Goal: Transaction & Acquisition: Purchase product/service

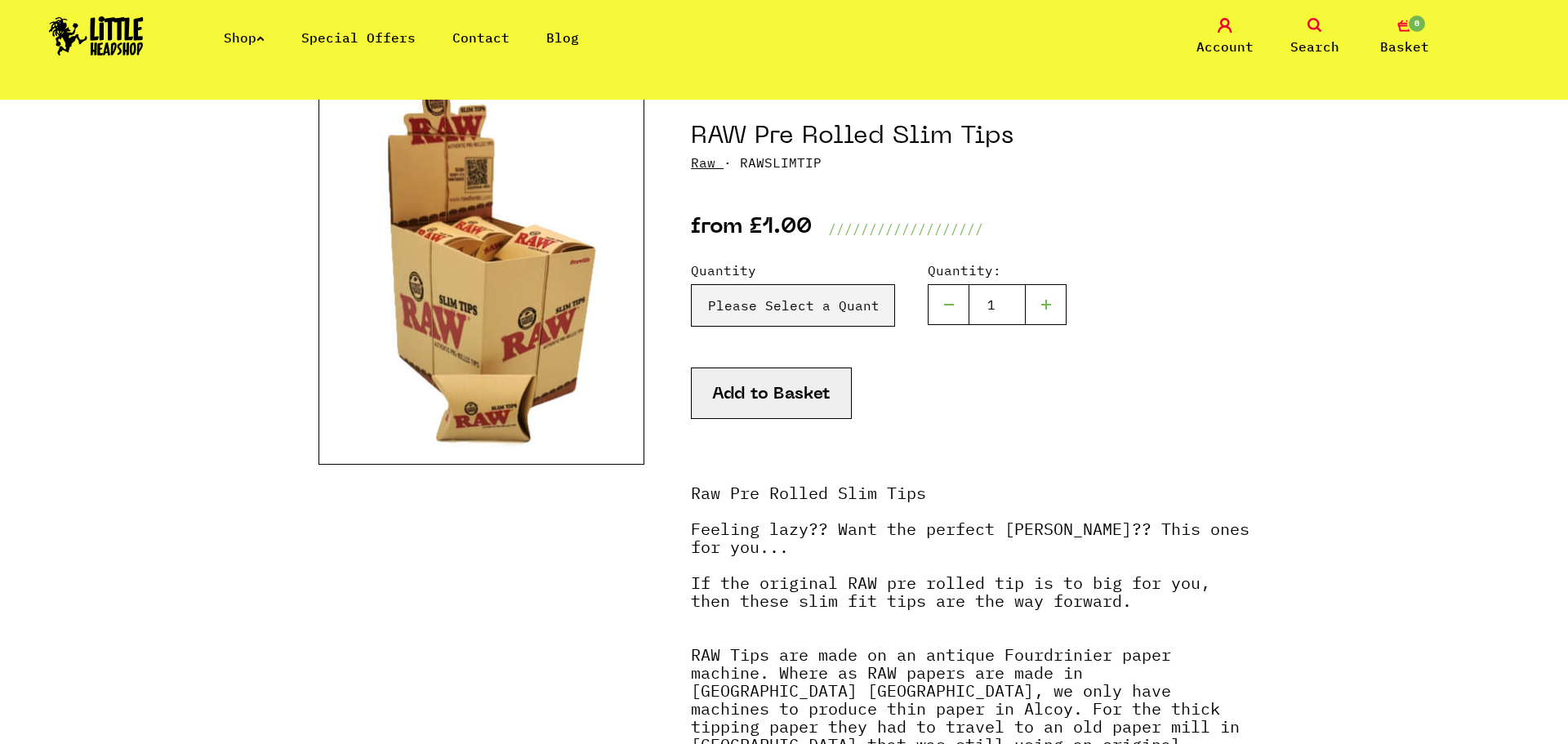
scroll to position [177, 0]
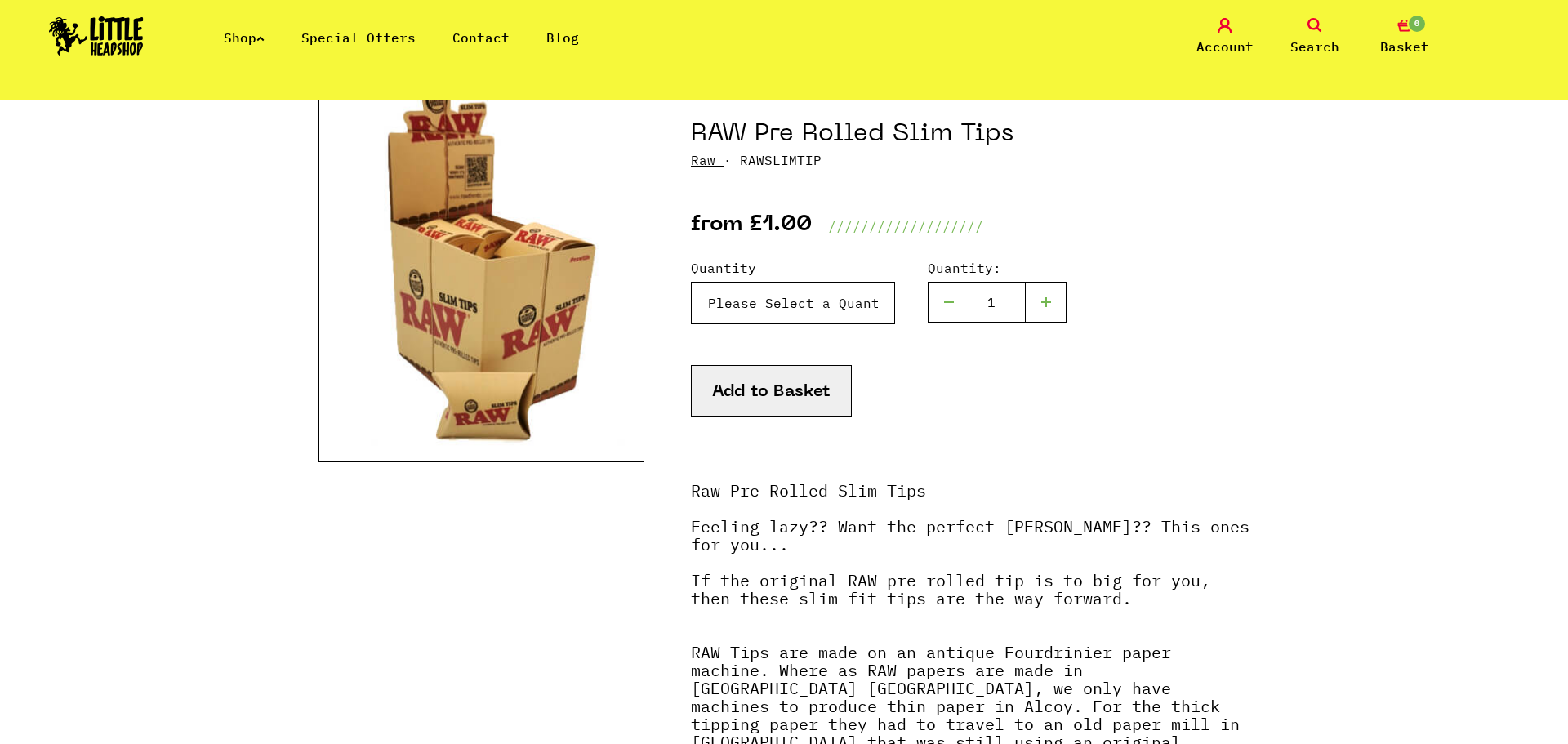
click at [854, 306] on select "Please Select a Quantity x 1 - £1.00 x 6 - £5.00" at bounding box center [793, 302] width 204 height 42
select select "1534"
click at [691, 281] on select "Please Select a Quantity x 1 - £1.00 x 6 - £5.00" at bounding box center [793, 302] width 204 height 42
click at [803, 394] on button "Add to Basket" at bounding box center [771, 391] width 161 height 51
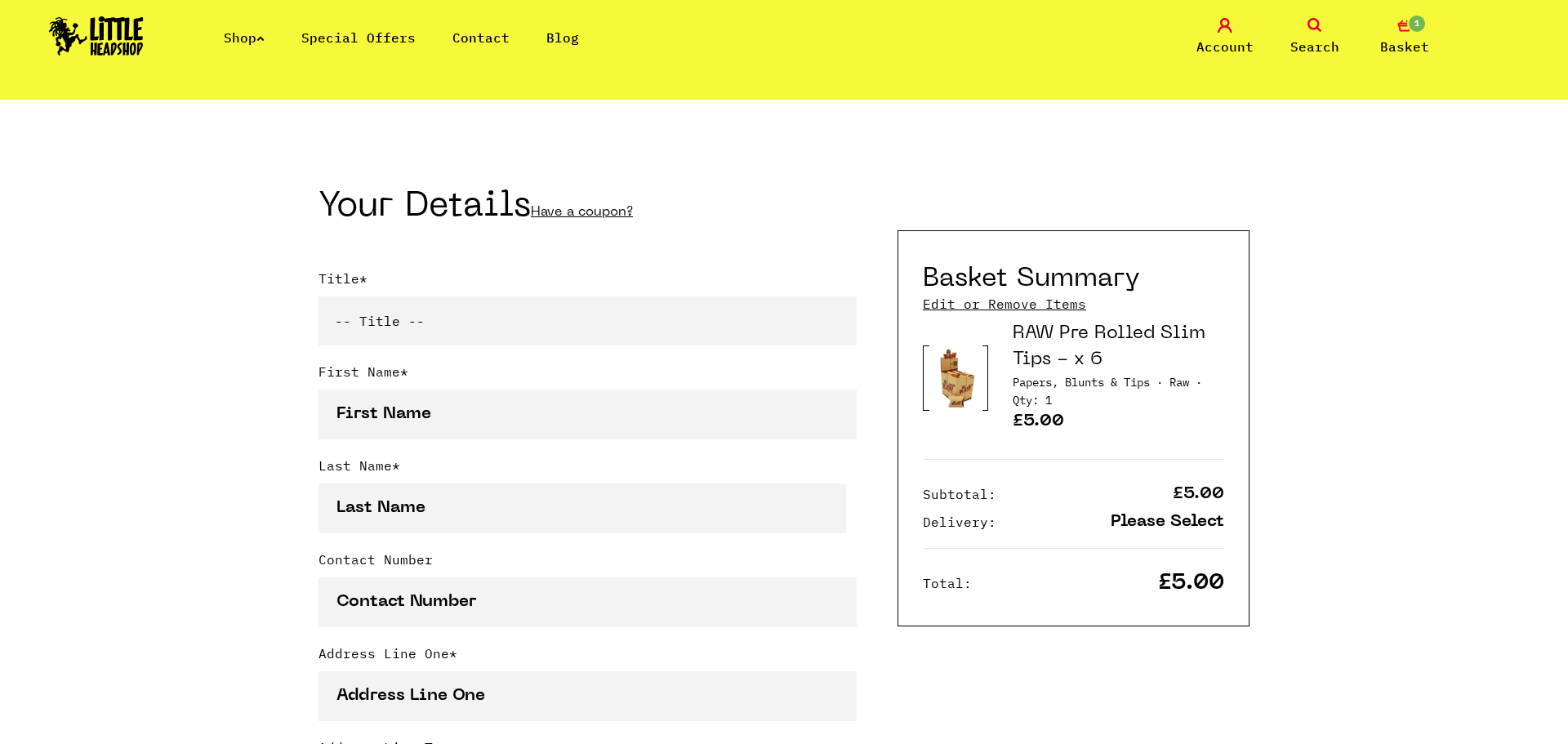
scroll to position [294, 0]
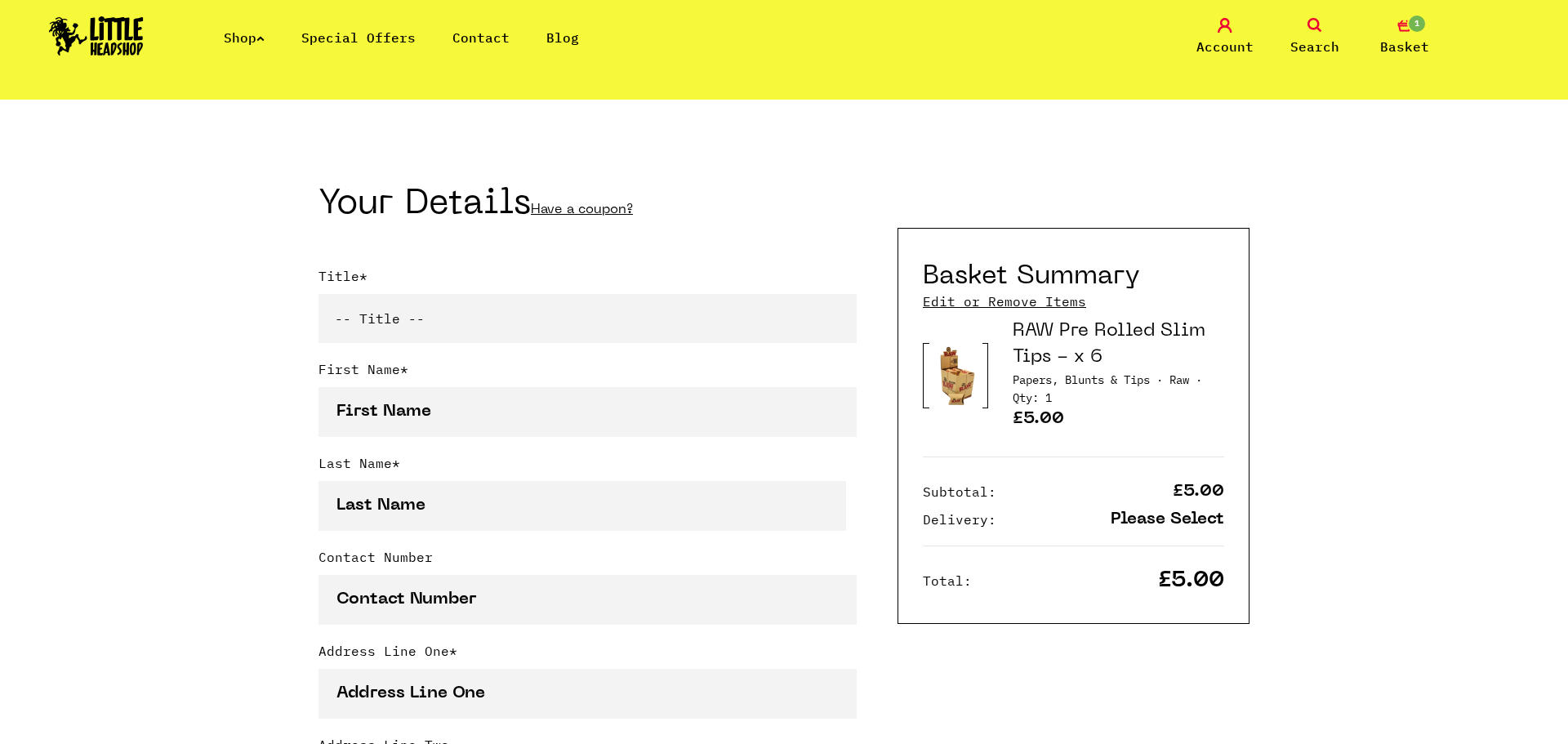
type input "[EMAIL_ADDRESS][DOMAIN_NAME]"
click at [665, 295] on select "-- Title -- Mr Mrs Ms Miss Dr Prof" at bounding box center [587, 318] width 538 height 49
select select "mr"
click at [319, 294] on select "-- Title -- Mr Mrs Ms Miss Dr Prof" at bounding box center [587, 318] width 538 height 49
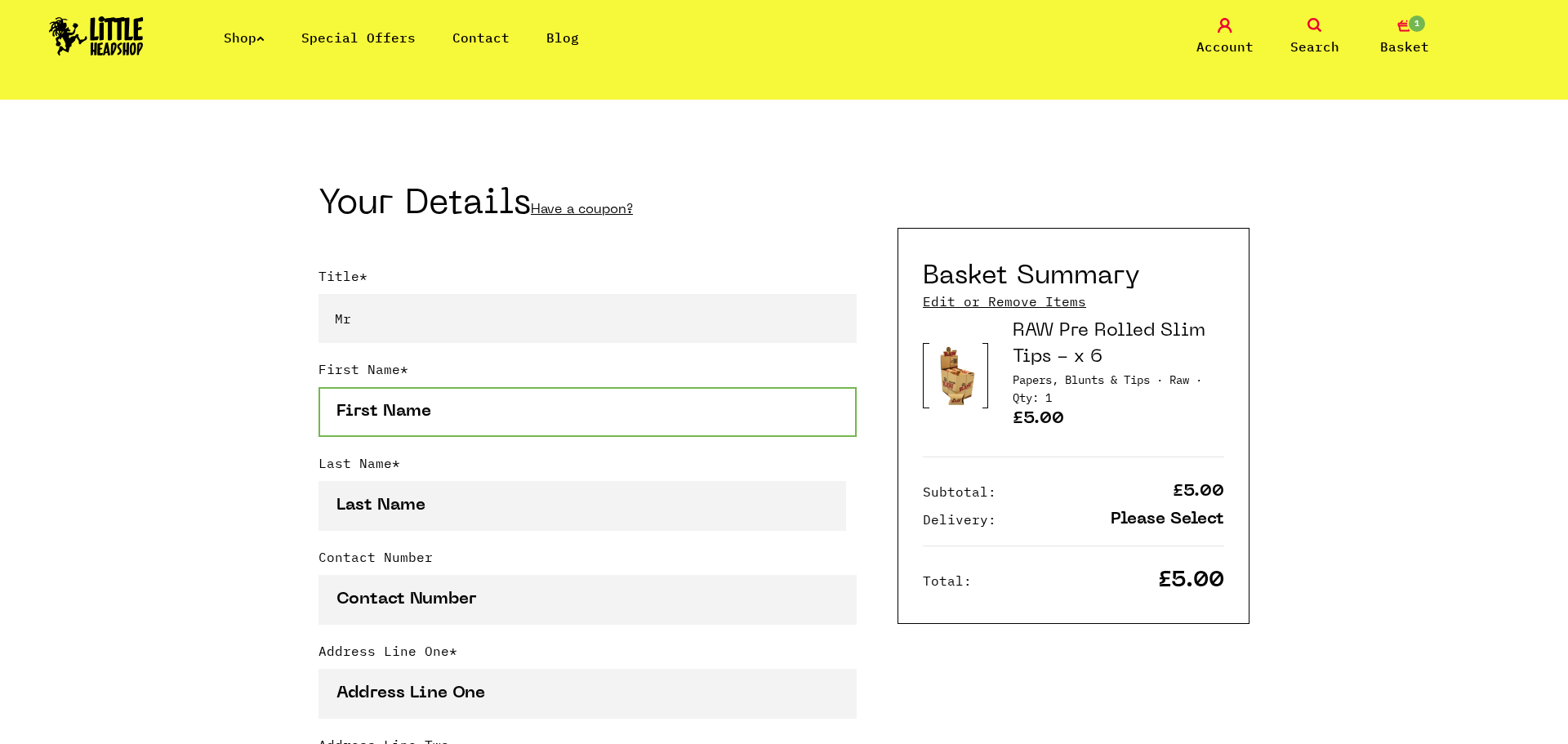
click at [583, 389] on input "First Name *" at bounding box center [587, 412] width 538 height 50
type input "Jake"
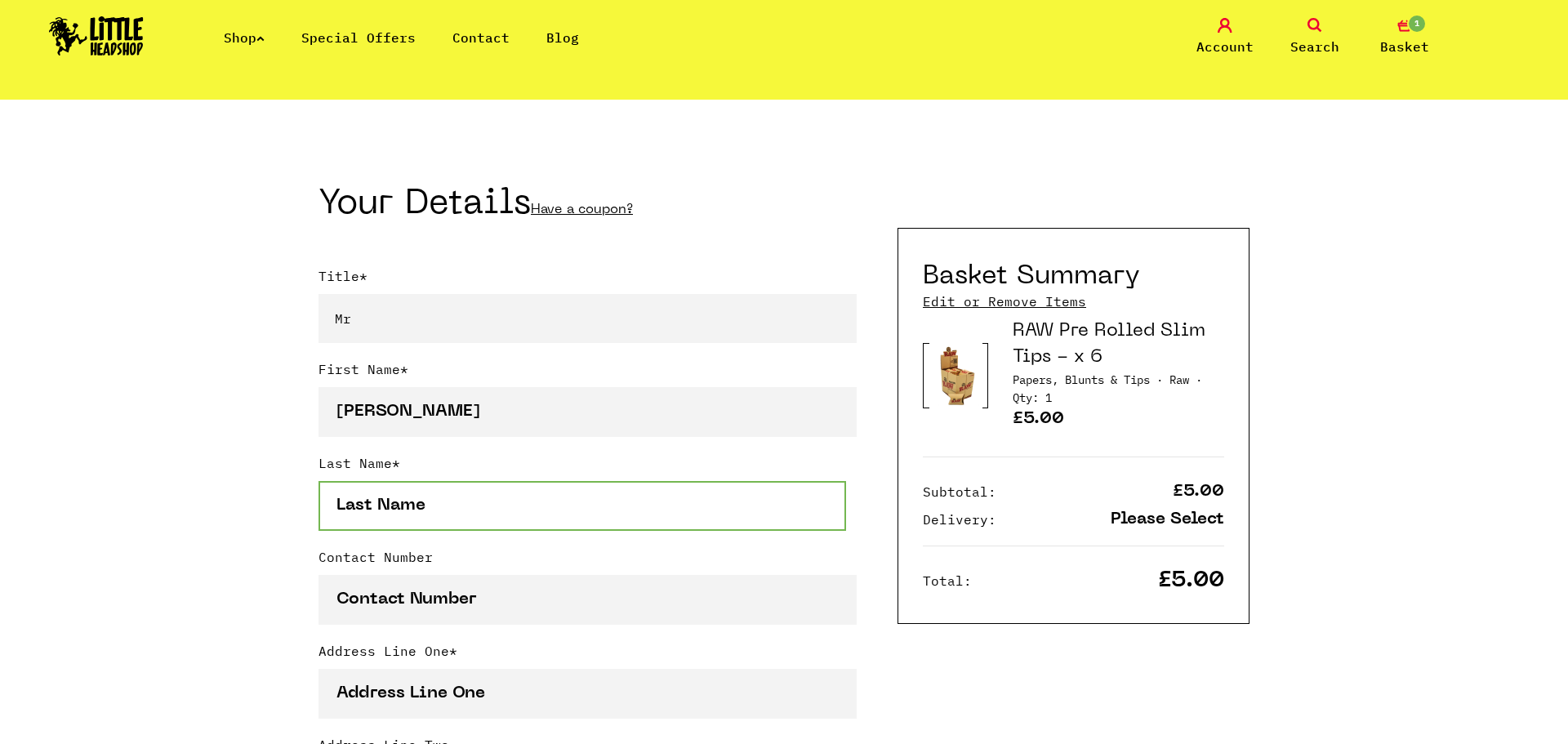
type input "Ager"
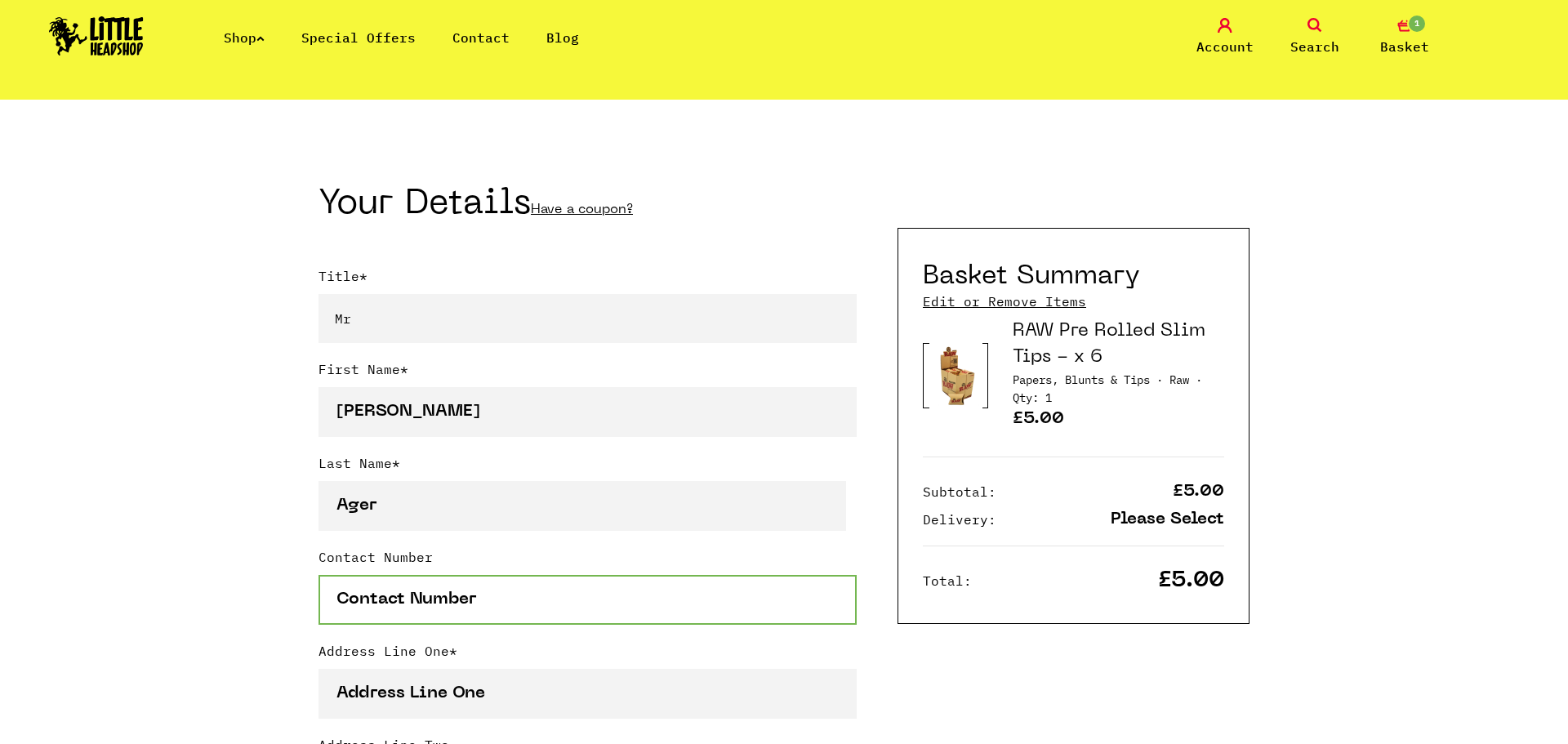
type input "07563546853"
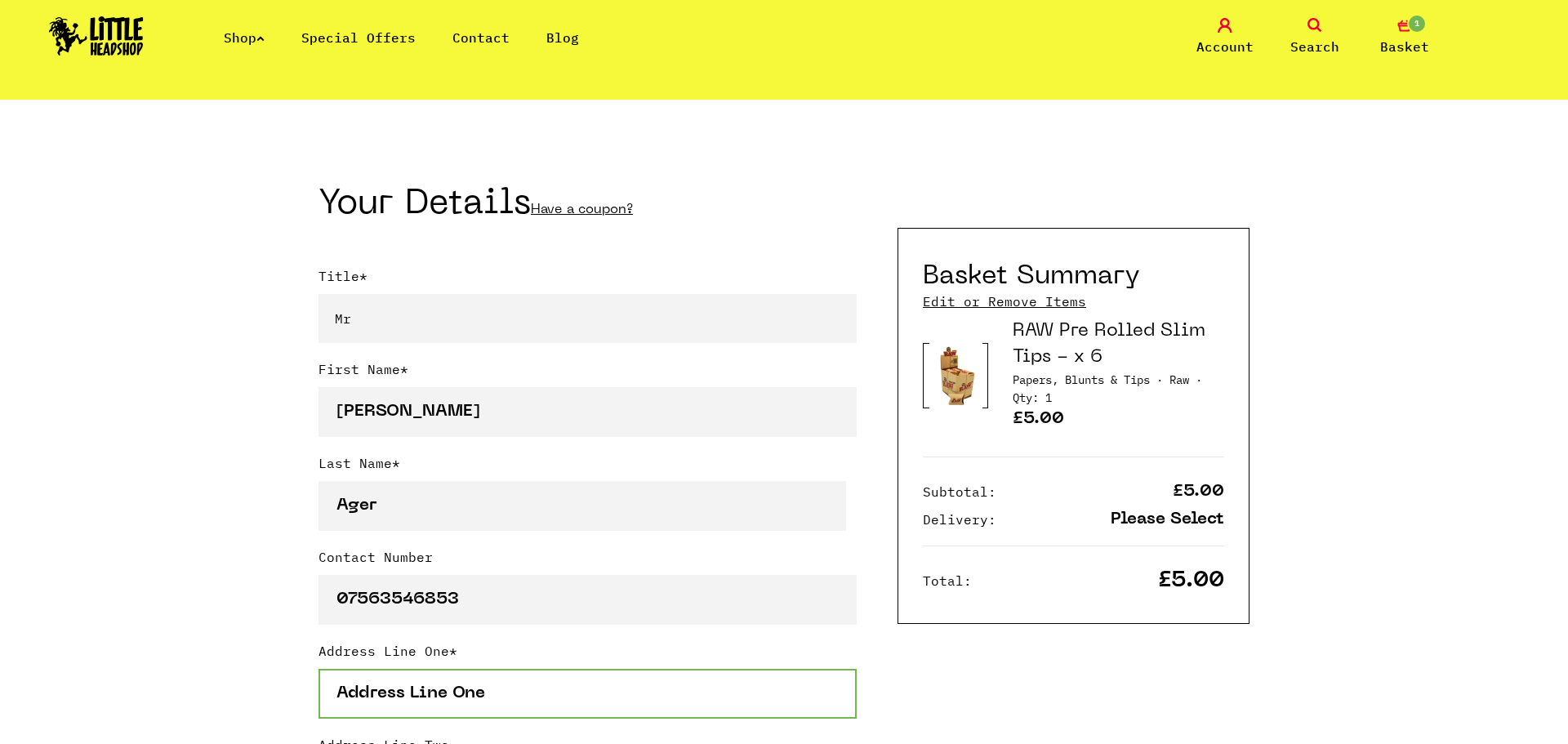
type input "18 Saxon Close, Meadow Lane"
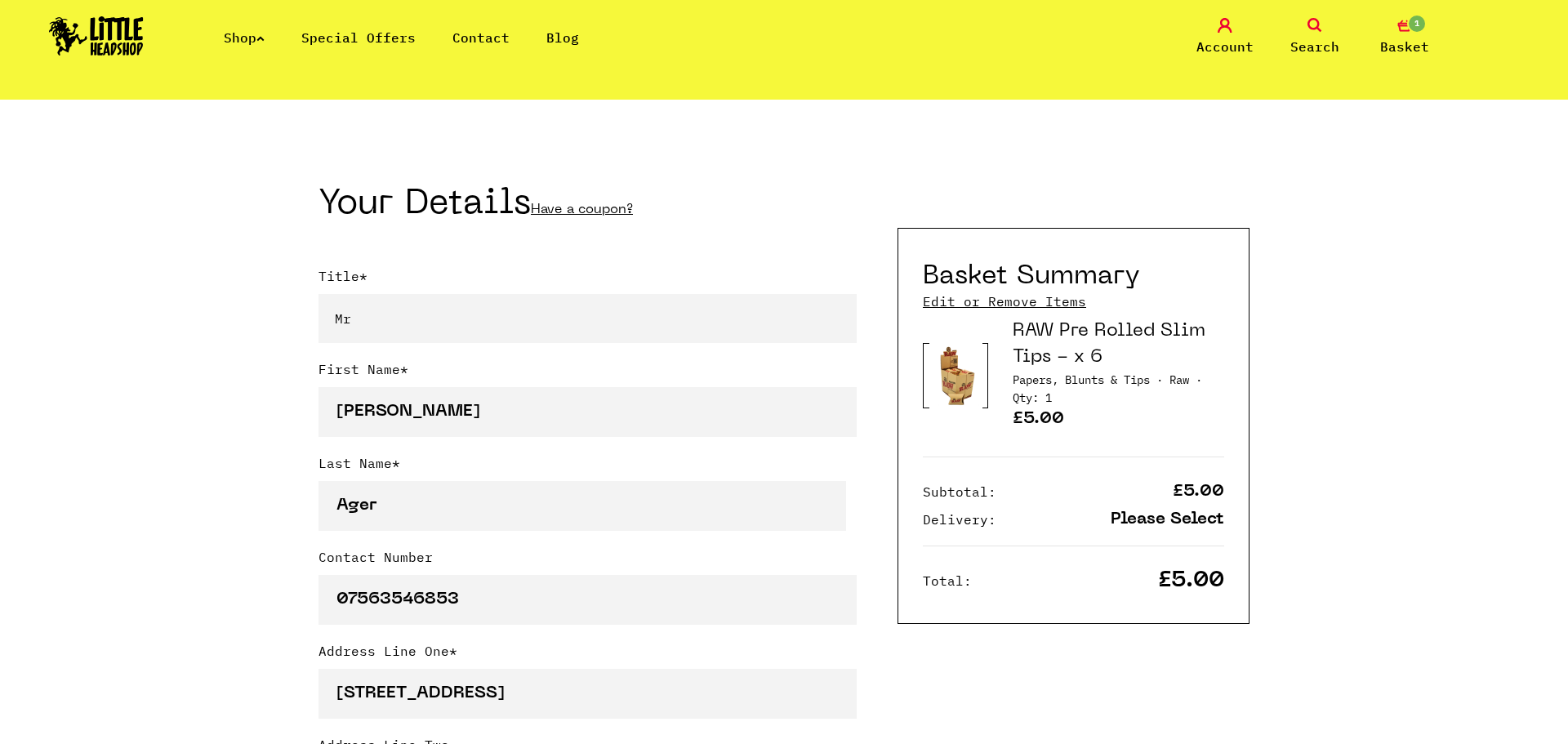
type input "WESTBURY"
type input "wiltshire"
select select "826"
type input "BA13 3AP"
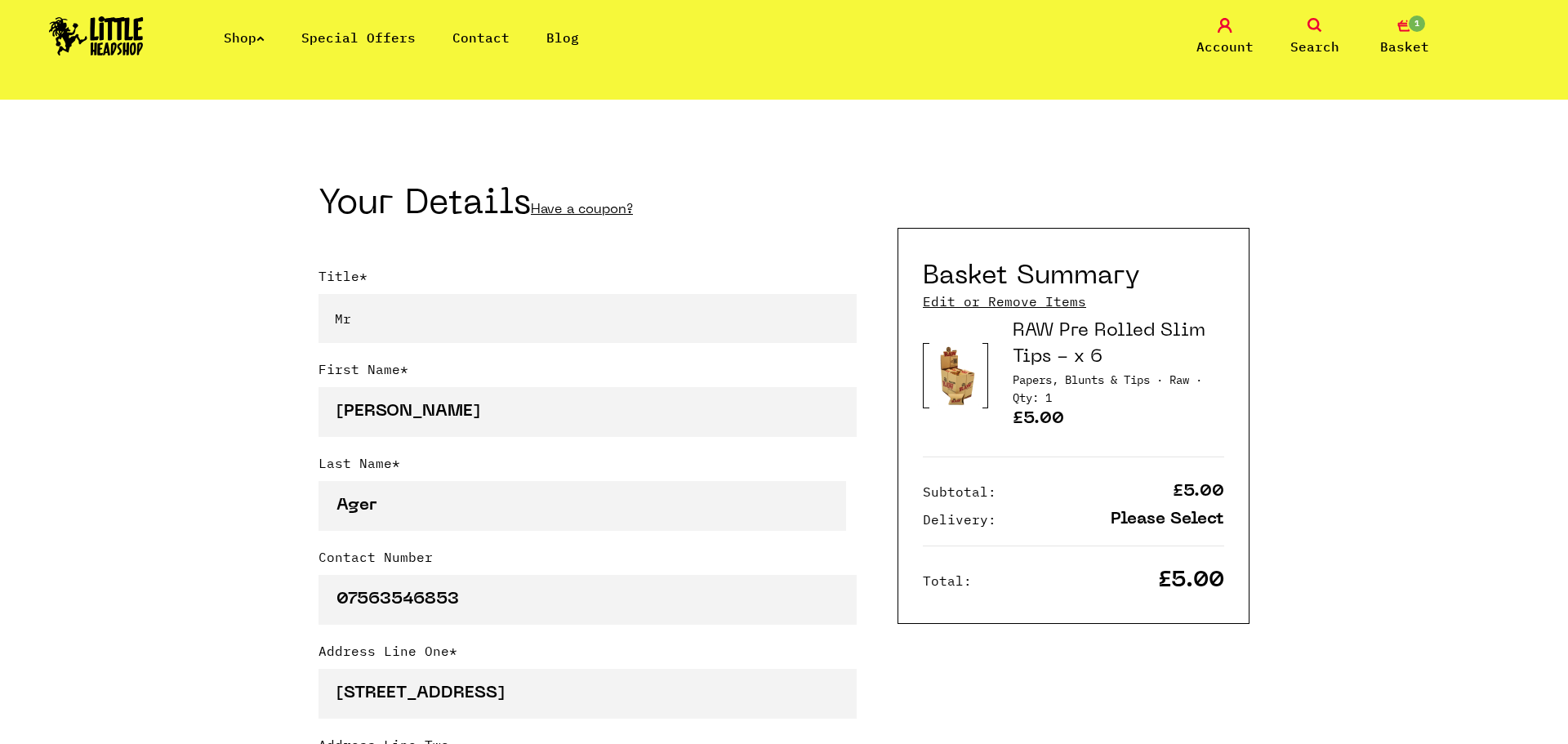
type input "[EMAIL_ADDRESS][DOMAIN_NAME]"
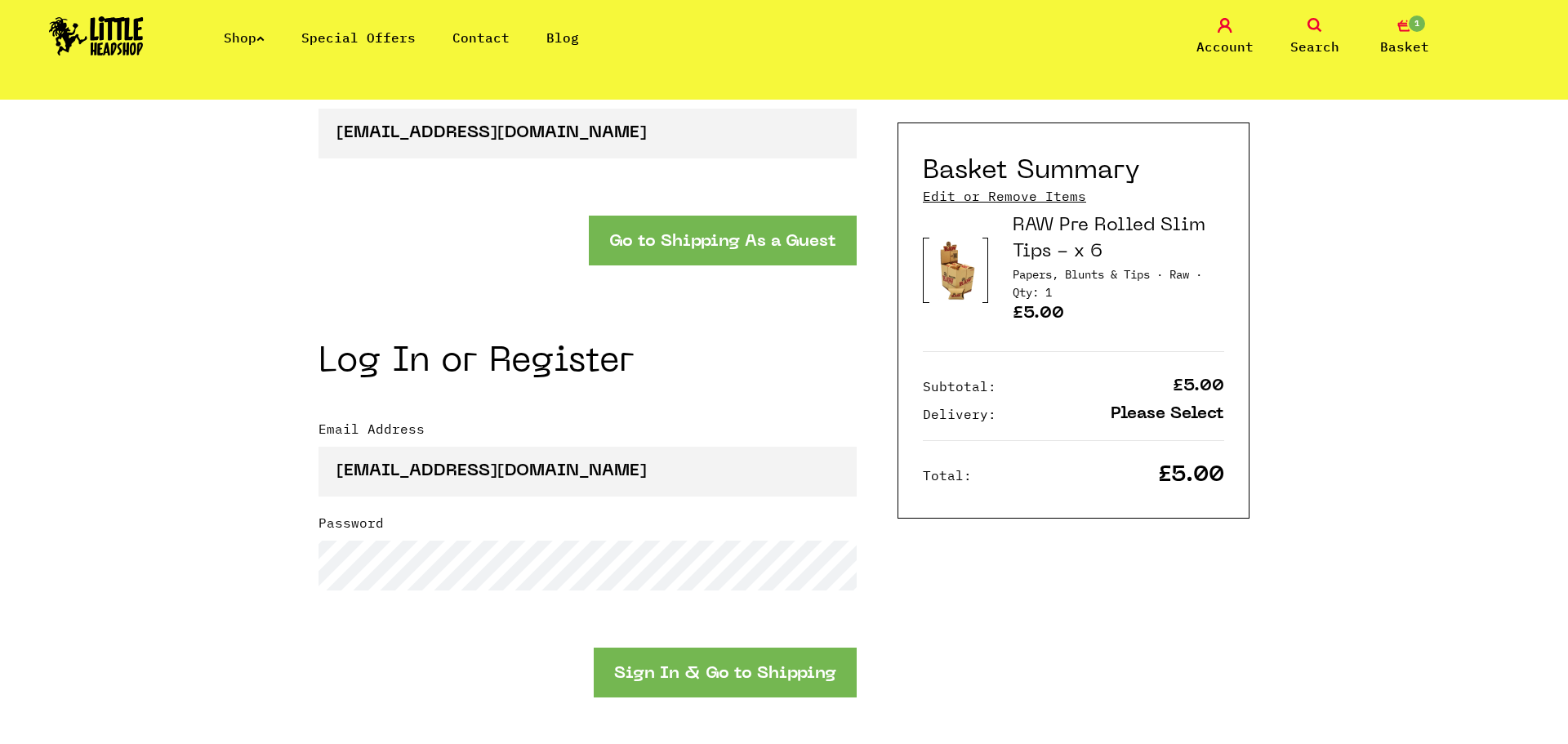
scroll to position [1647, 0]
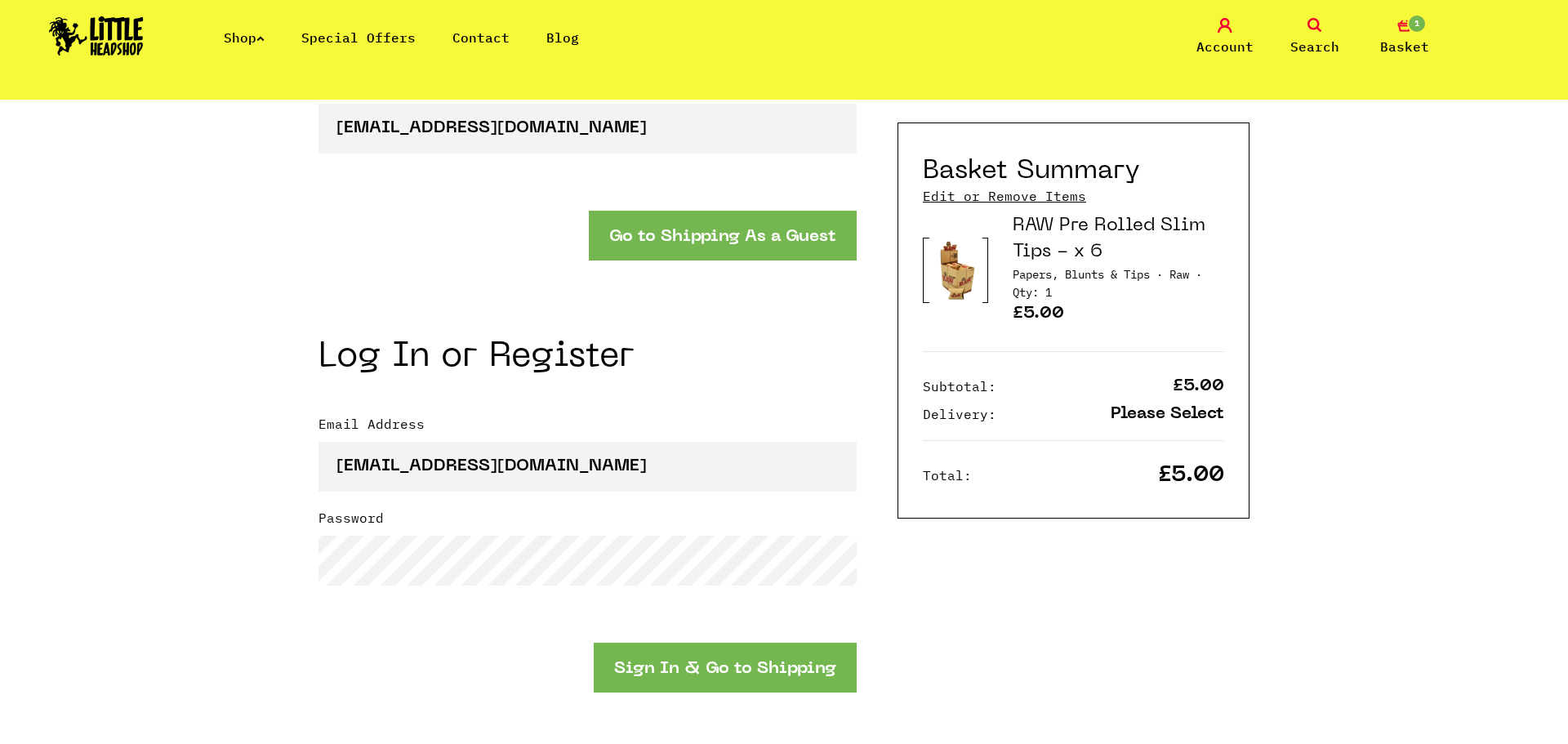
click at [739, 669] on button "Sign In & Go to Shipping" at bounding box center [726, 668] width 263 height 50
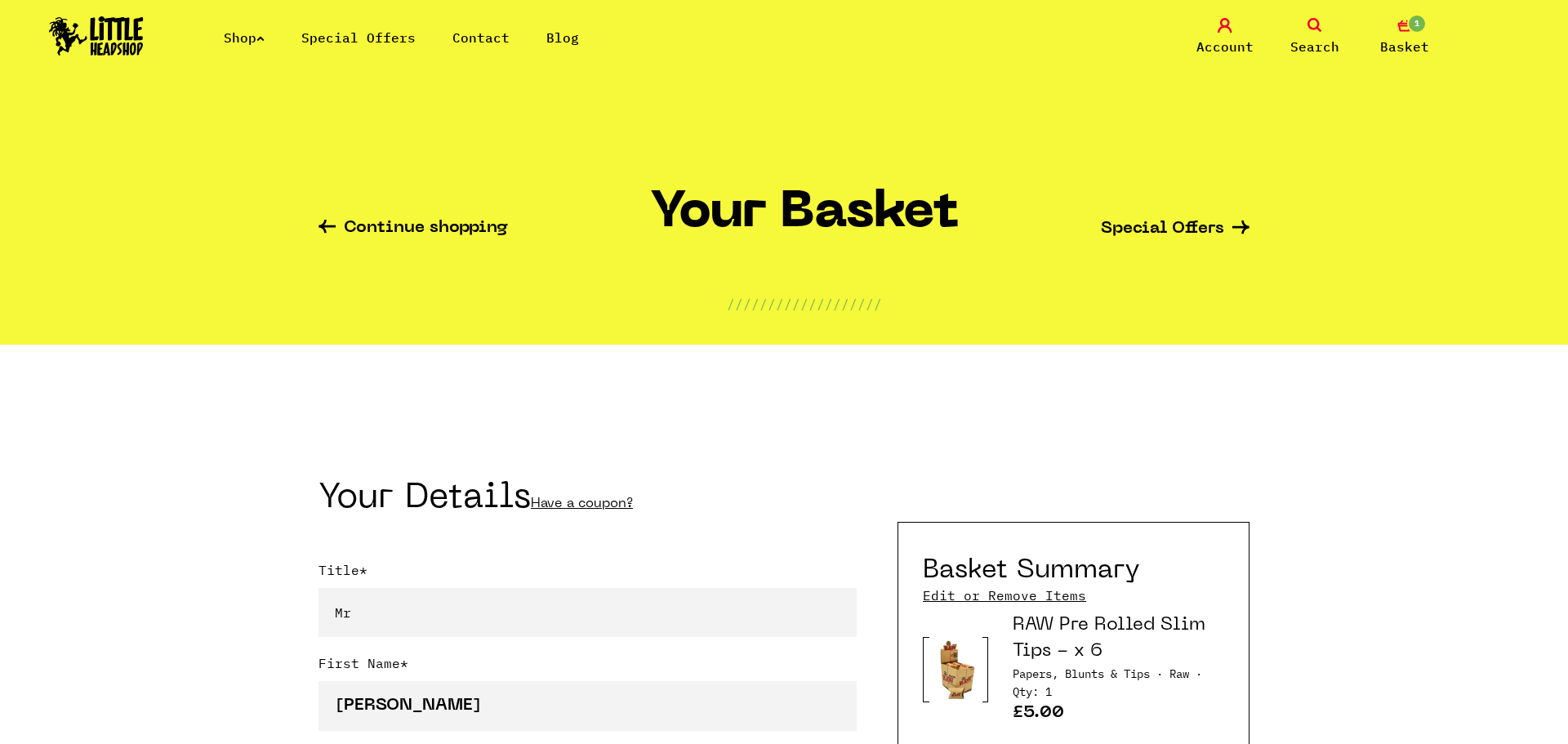
select select "mr"
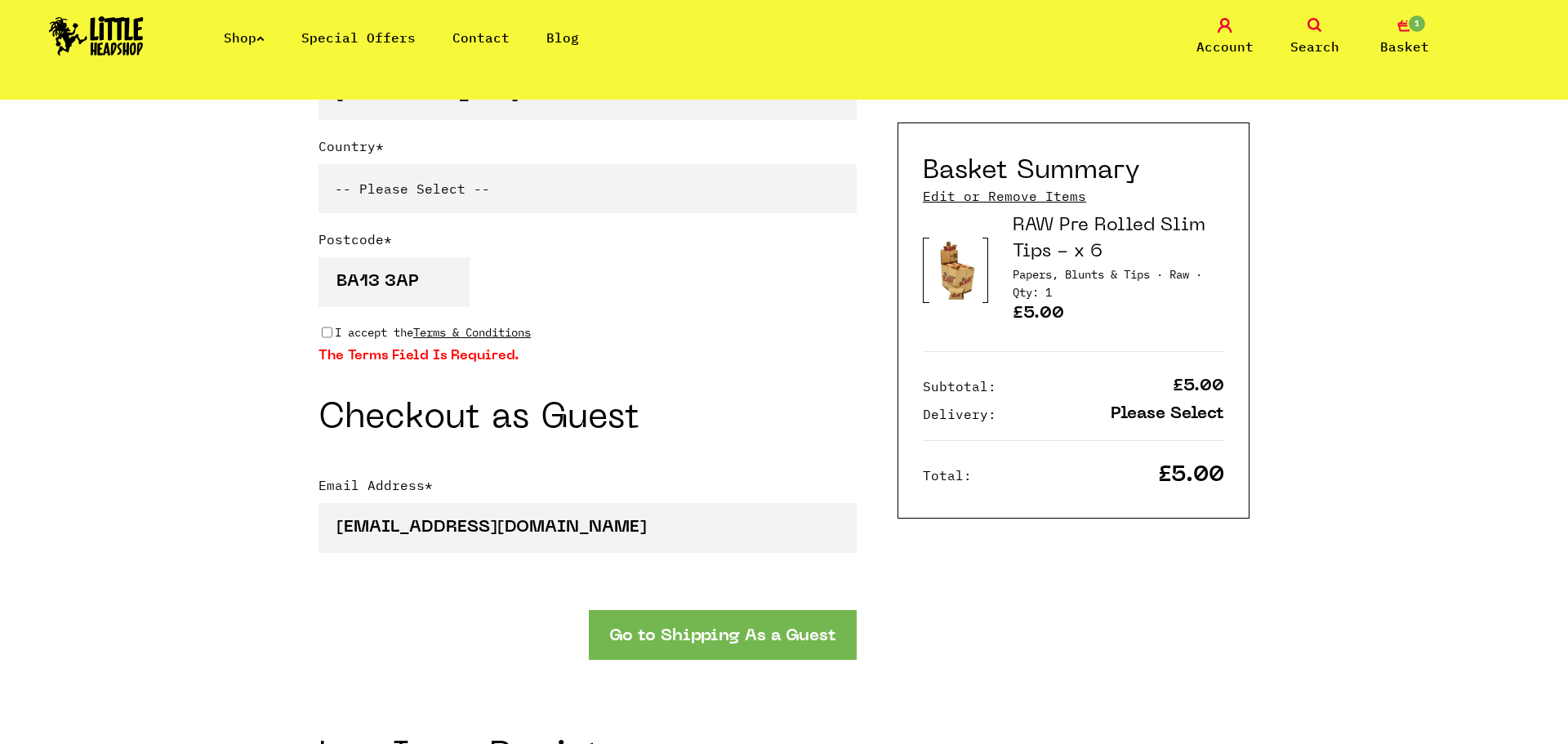
scroll to position [1294, 0]
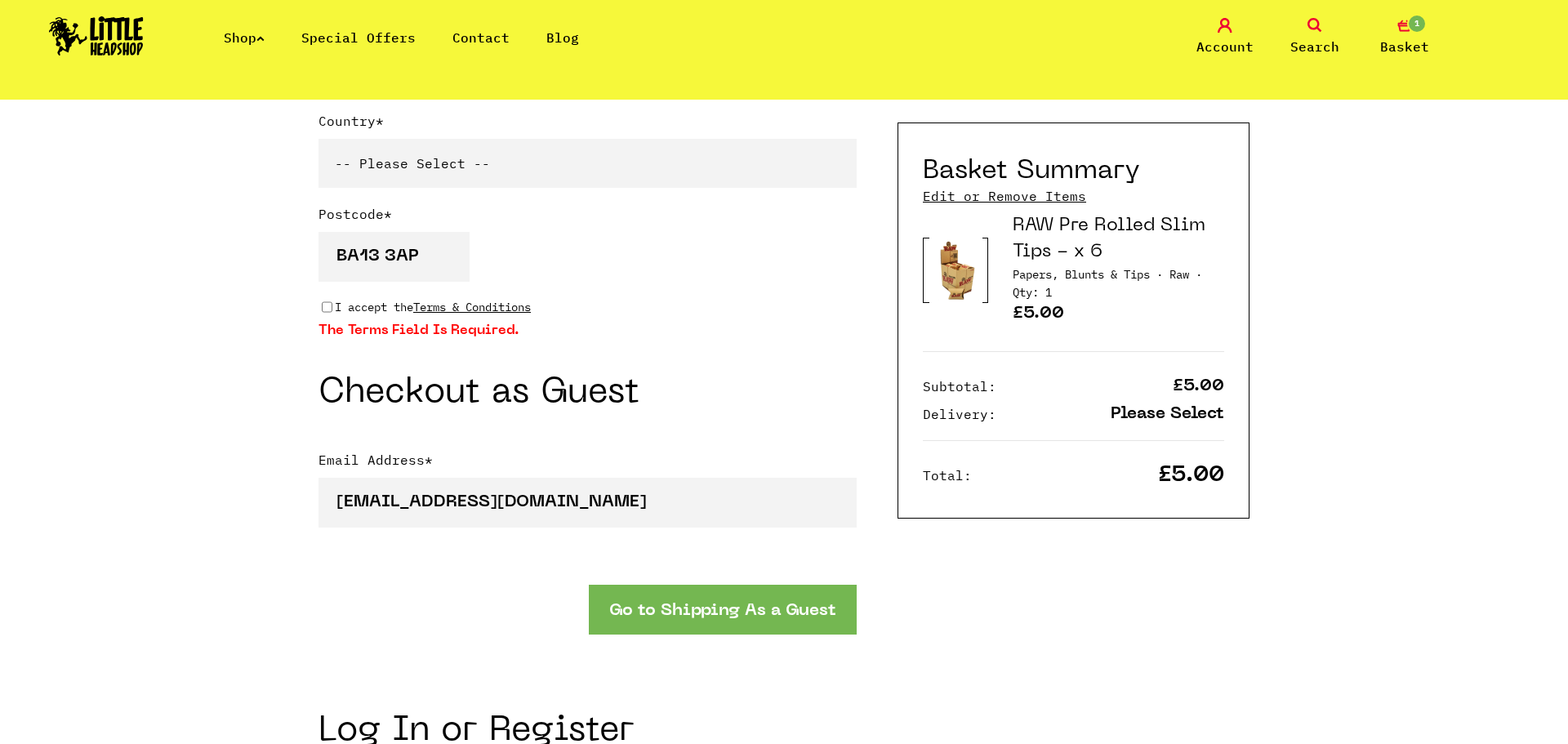
click at [325, 313] on input "I accept the Terms & Conditions" at bounding box center [327, 307] width 10 height 13
checkbox input "true"
click at [698, 619] on button "Go to Shipping As a Guest" at bounding box center [722, 610] width 268 height 50
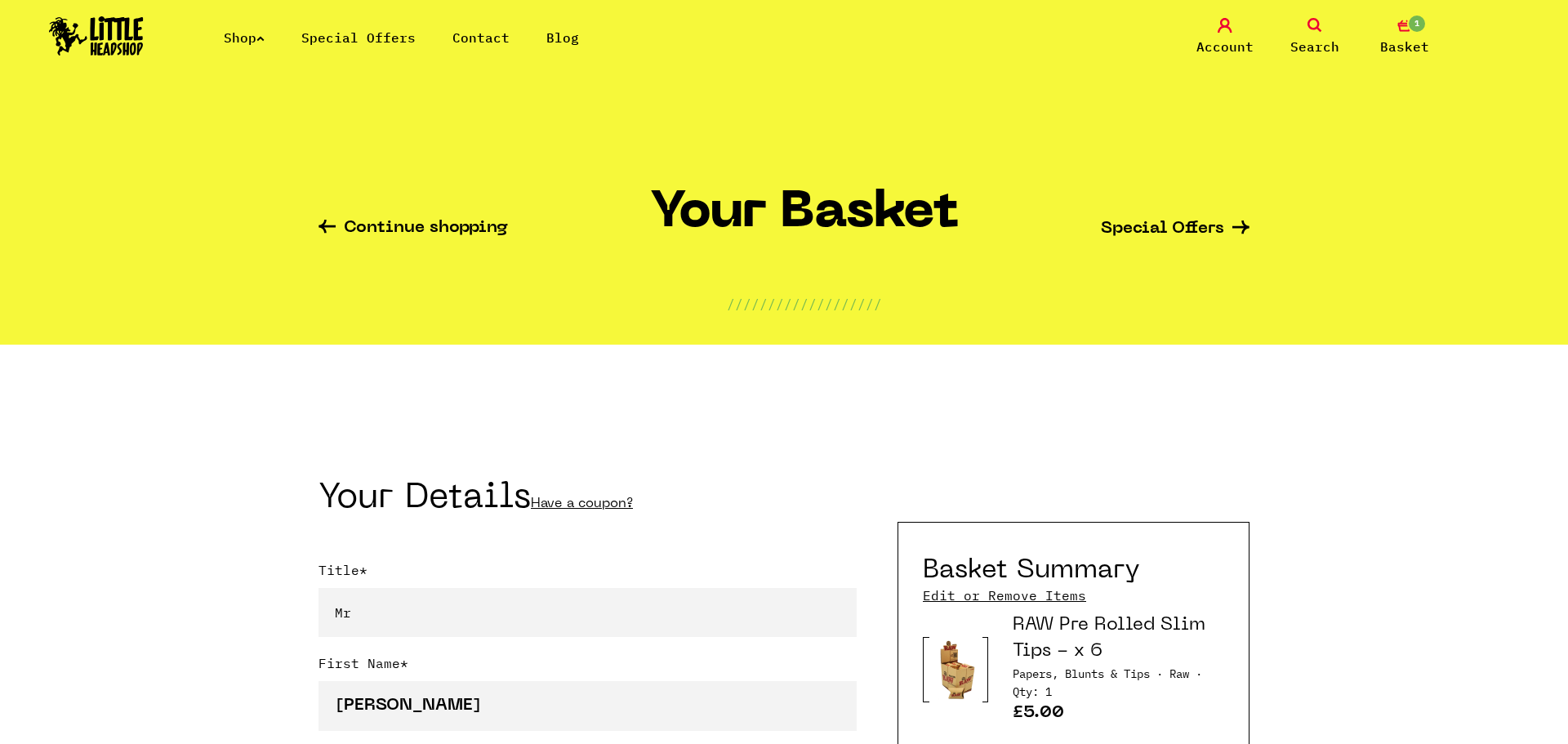
select select "mr"
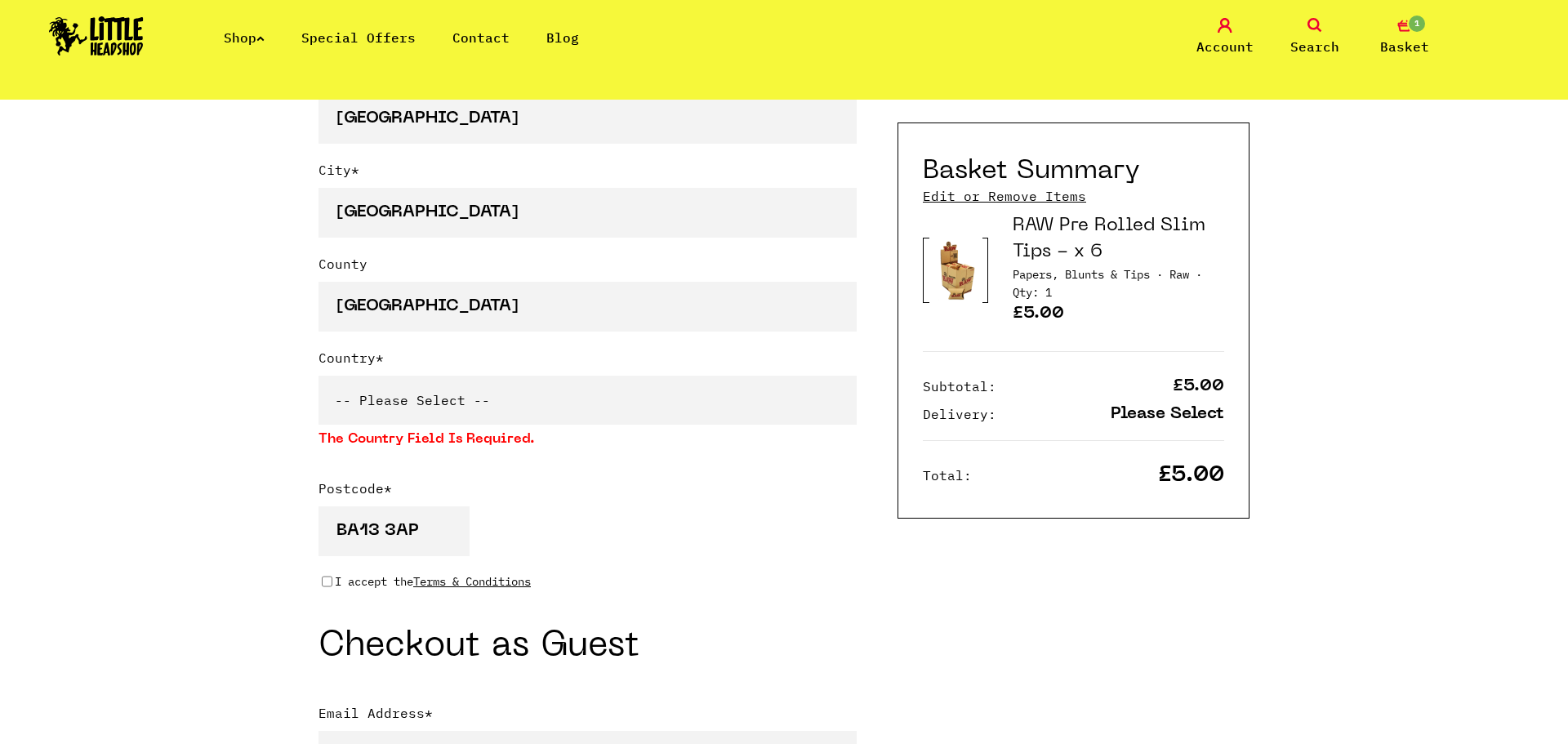
scroll to position [1058, 0]
click at [513, 402] on select "-- Please Select -- United Kingdom Sweden Spain Slovenia Romania Portugal Polan…" at bounding box center [587, 398] width 538 height 49
select select "826"
click at [319, 374] on select "-- Please Select -- United Kingdom Sweden Spain Slovenia Romania Portugal Polan…" at bounding box center [587, 398] width 538 height 49
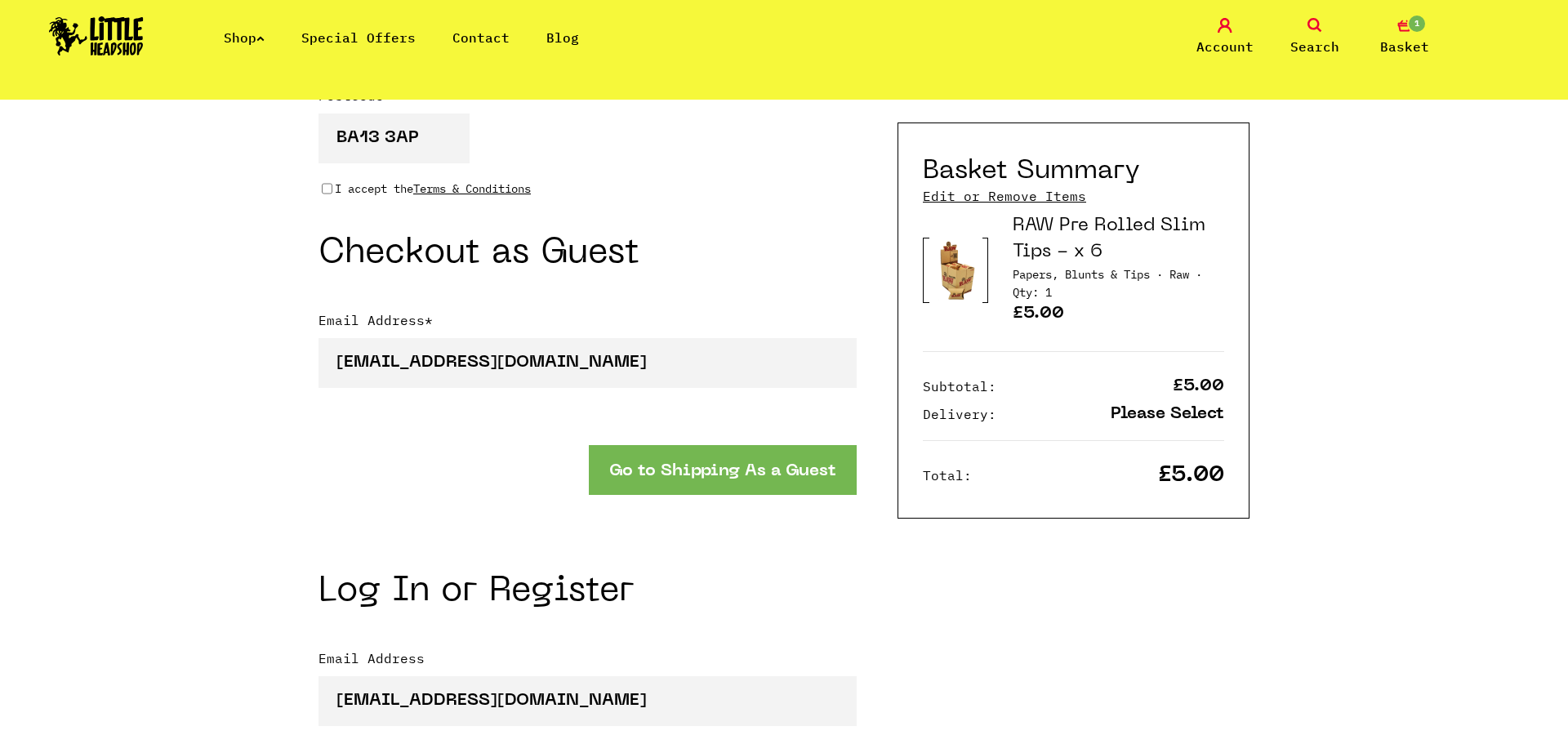
scroll to position [1470, 0]
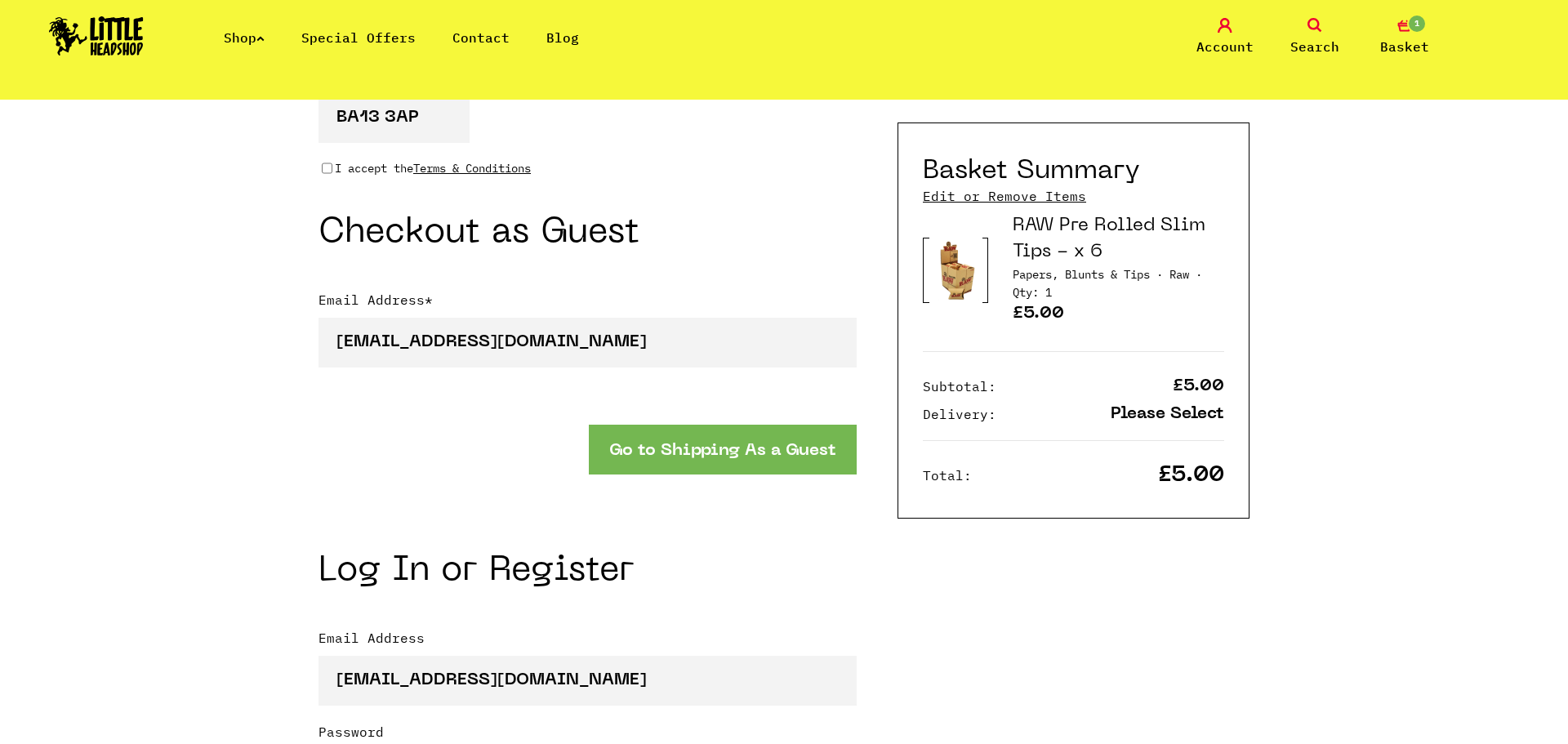
click at [675, 454] on button "Go to Shipping As a Guest" at bounding box center [722, 450] width 268 height 50
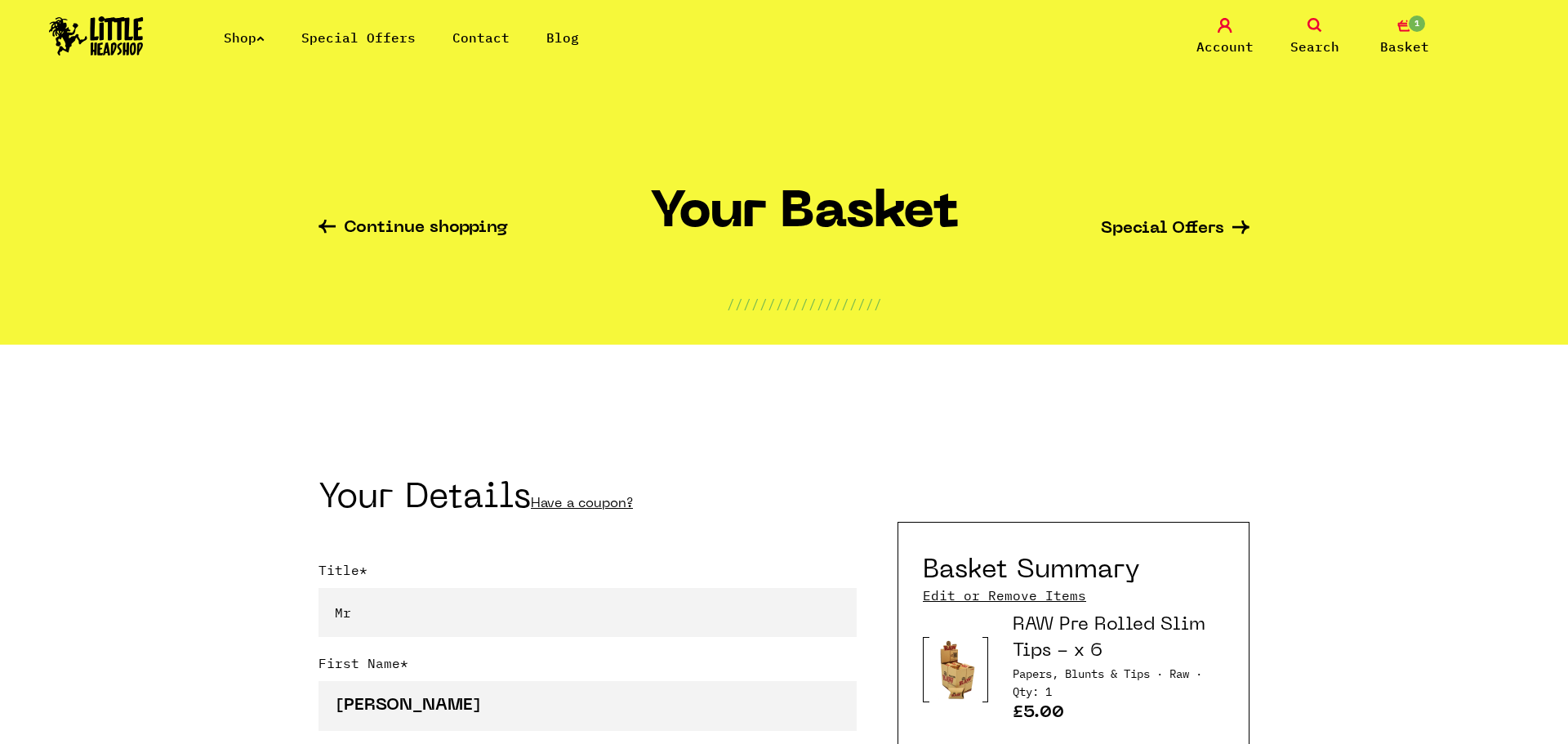
select select "mr"
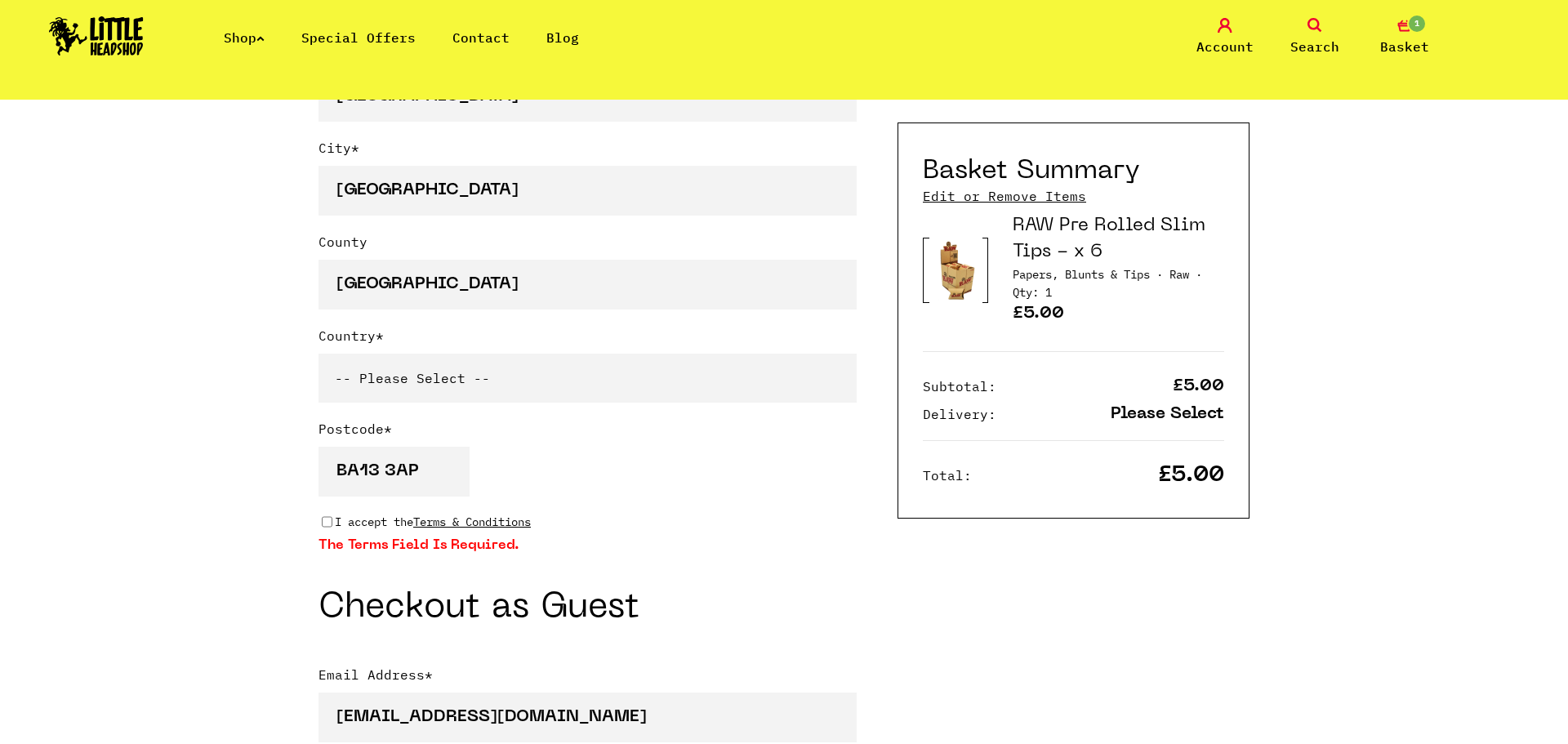
scroll to position [1117, 0]
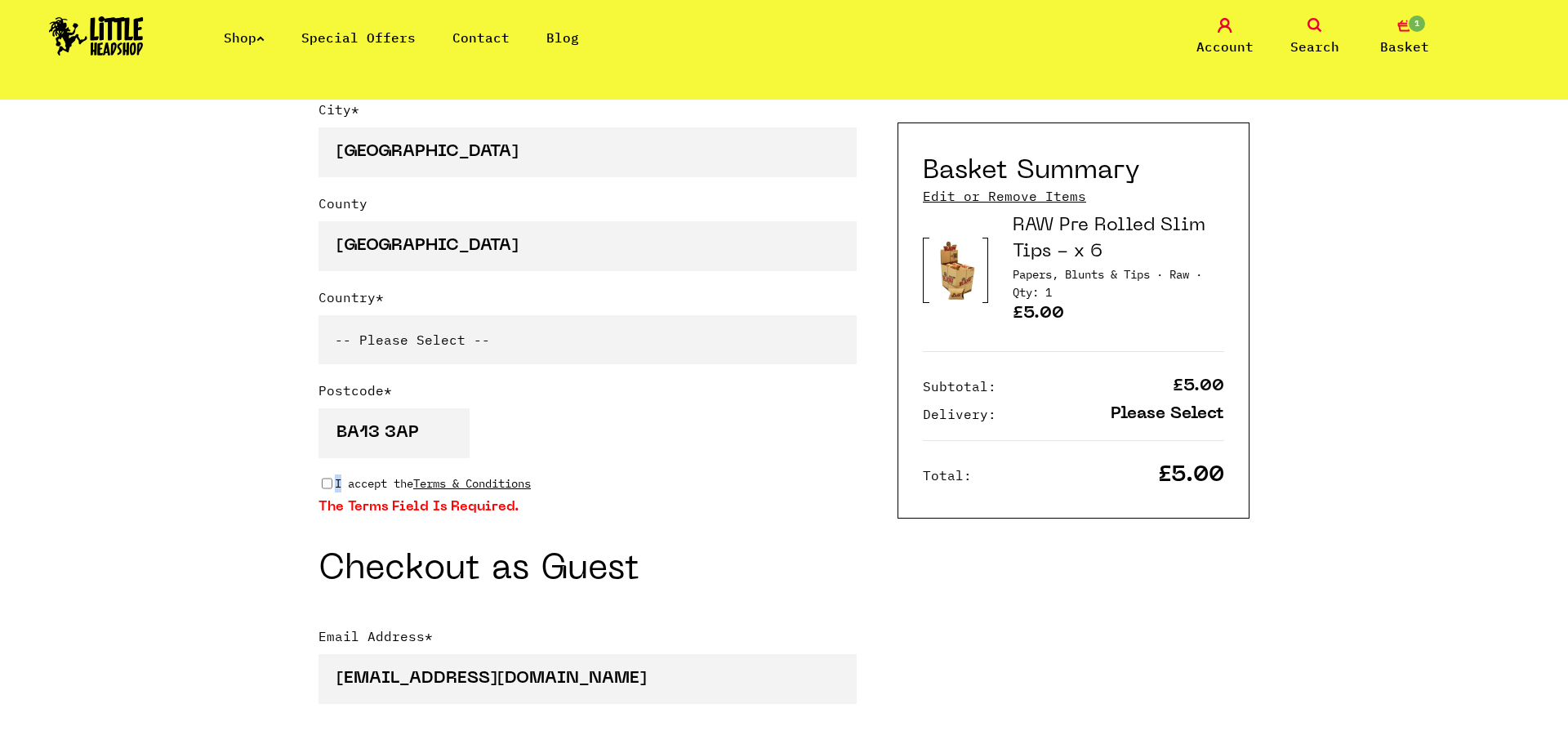
drag, startPoint x: 339, startPoint y: 485, endPoint x: 328, endPoint y: 484, distance: 11.0
click at [328, 484] on div "I accept the Terms & Conditions" at bounding box center [587, 483] width 538 height 18
click at [328, 484] on input "I accept the Terms & Conditions" at bounding box center [327, 483] width 10 height 13
checkbox input "true"
click at [504, 326] on select "-- Please Select -- United Kingdom Sweden Spain Slovenia Romania Portugal Polan…" at bounding box center [587, 340] width 538 height 49
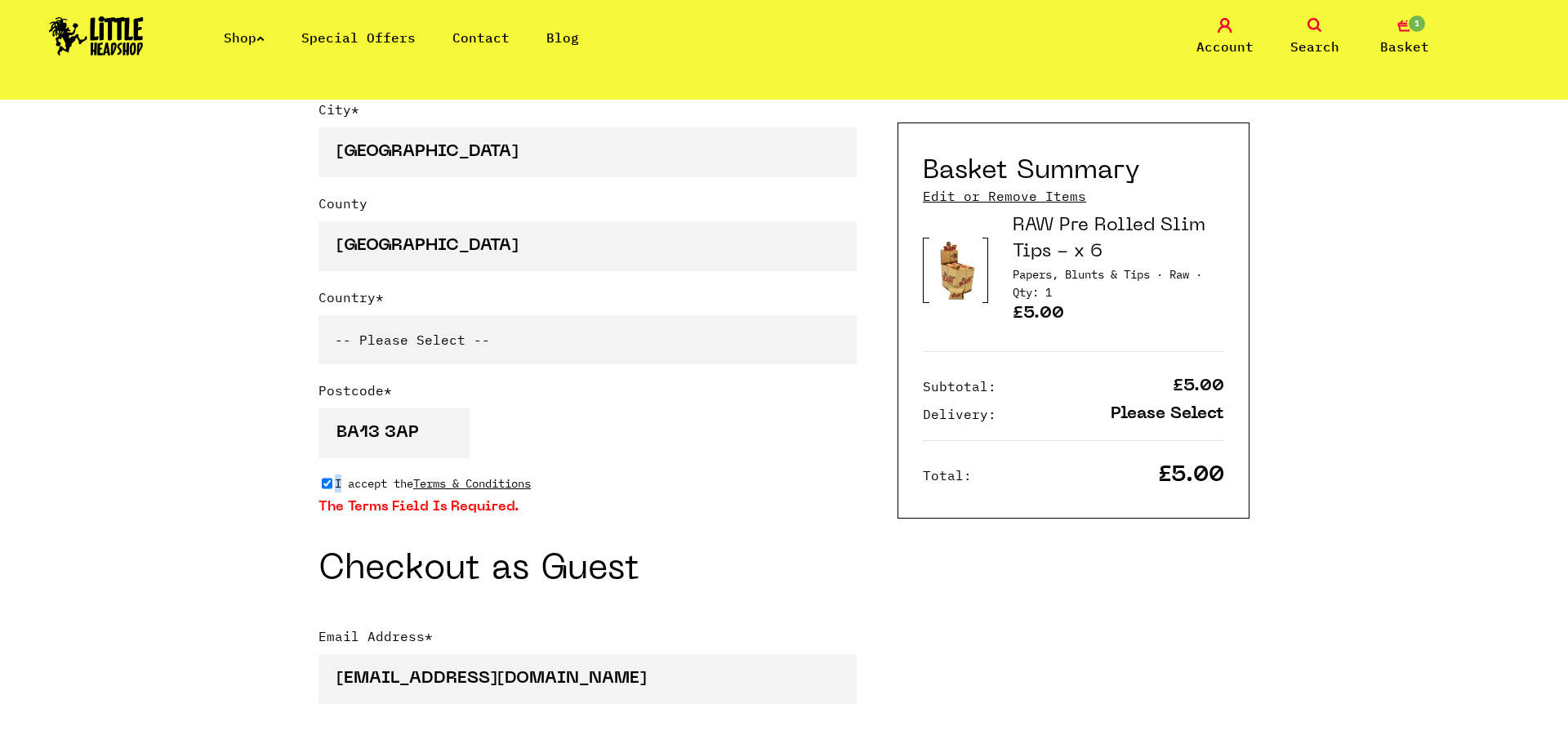
select select "826"
click at [319, 315] on select "-- Please Select -- United Kingdom Sweden Spain Slovenia Romania Portugal Polan…" at bounding box center [587, 340] width 538 height 49
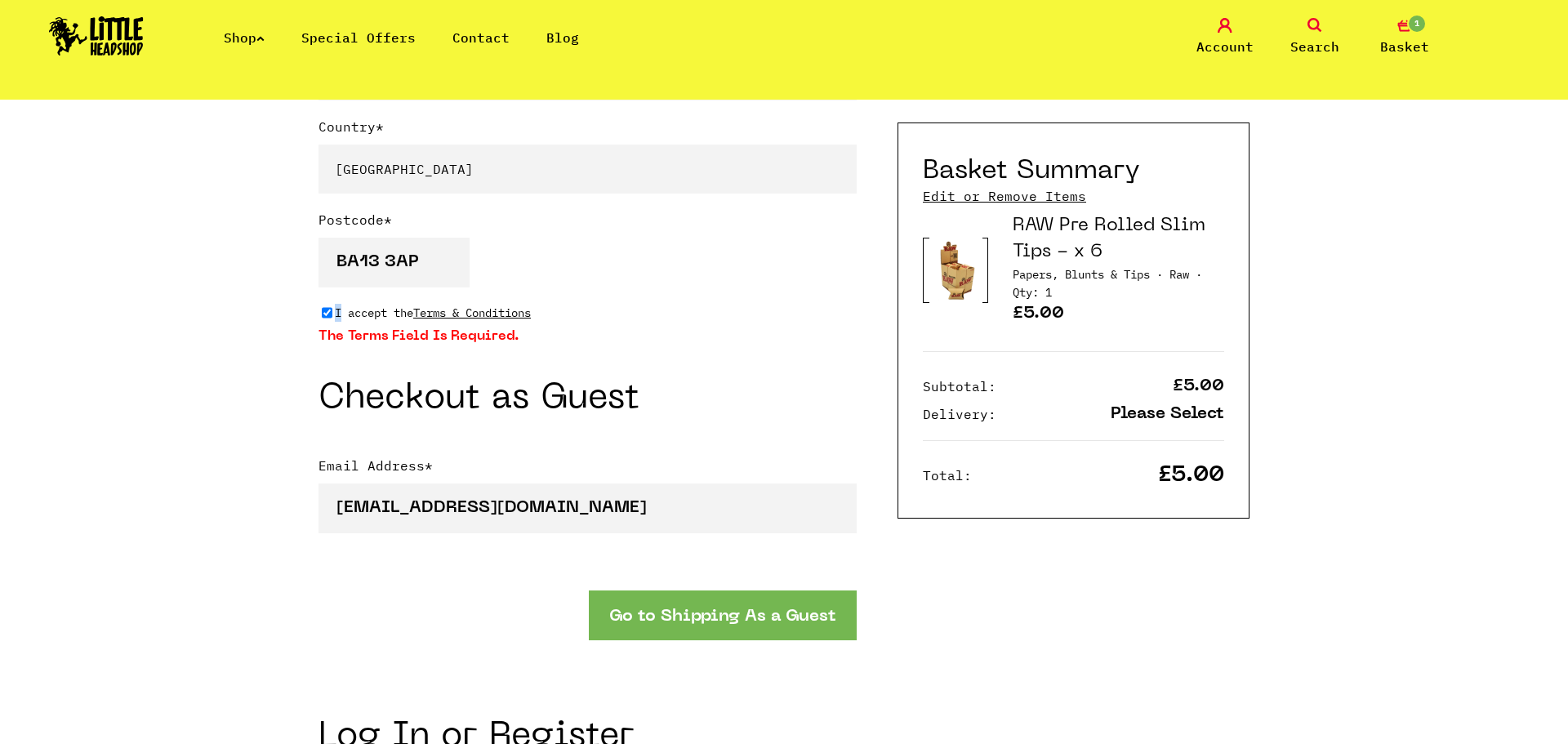
scroll to position [1411, 0]
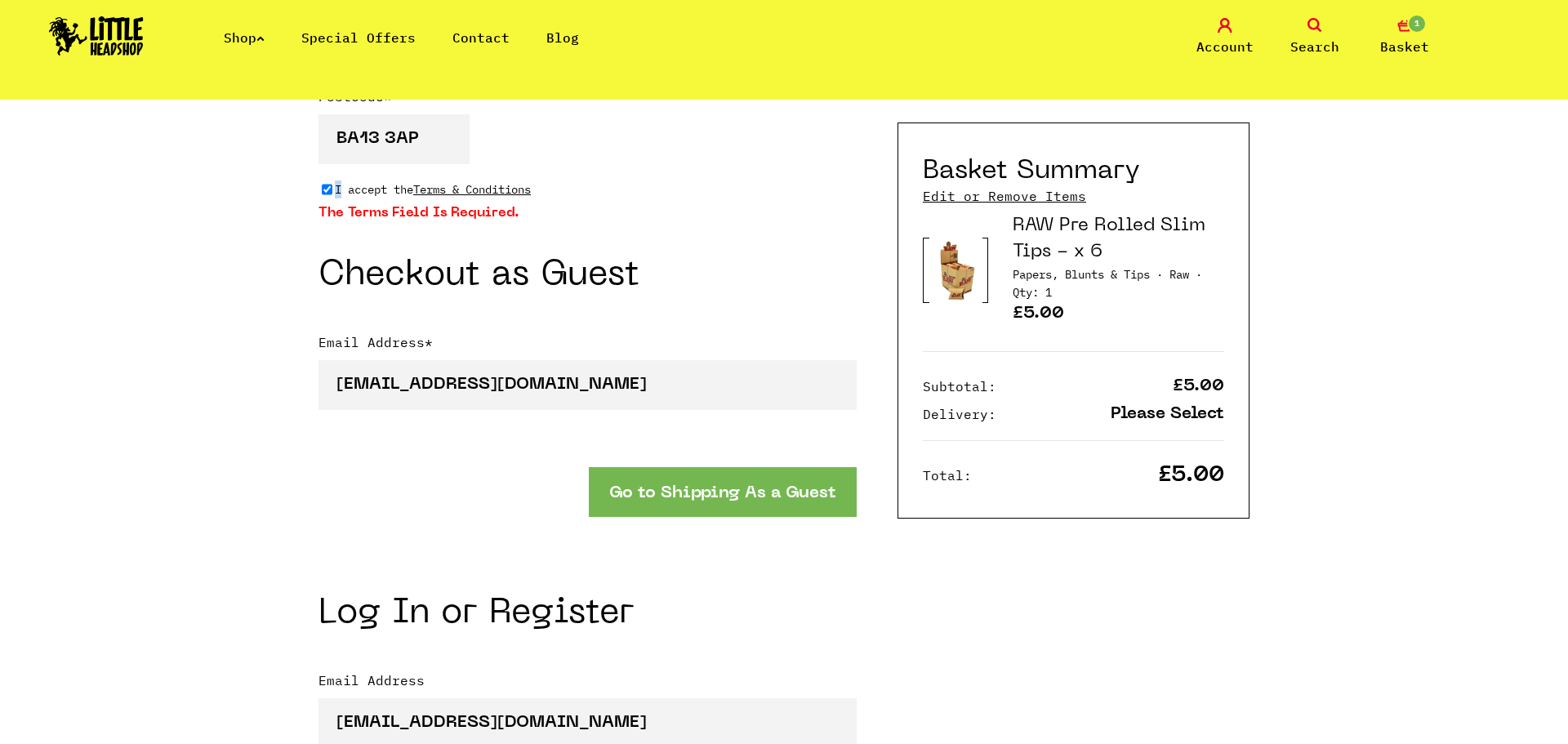
click at [739, 494] on button "Go to Shipping As a Guest" at bounding box center [722, 492] width 268 height 50
